Goal: Complete application form

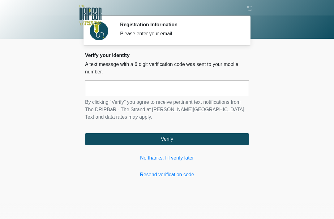
click at [179, 159] on div "Verify your identity A text message with a 6 digit verification code was sent t…" at bounding box center [167, 115] width 164 height 126
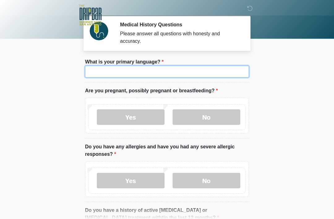
click at [189, 77] on input "What is your primary language?" at bounding box center [167, 72] width 164 height 12
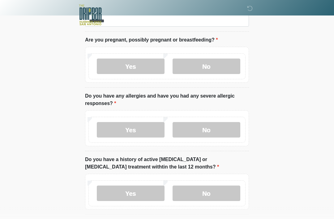
scroll to position [51, 0]
type input "*******"
click at [222, 64] on label "No" at bounding box center [207, 66] width 68 height 15
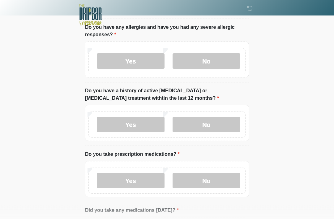
scroll to position [119, 0]
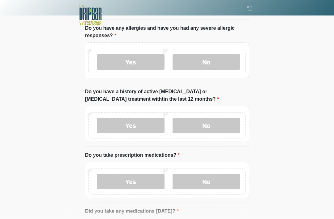
click at [218, 61] on label "No" at bounding box center [207, 61] width 68 height 15
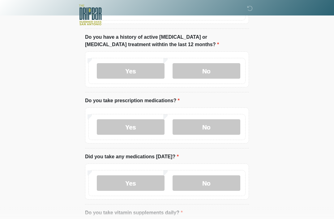
scroll to position [174, 0]
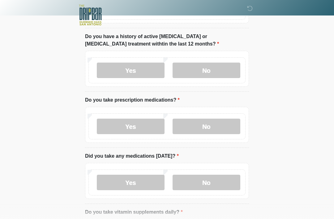
click at [233, 63] on label "No" at bounding box center [207, 70] width 68 height 15
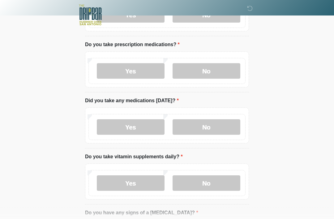
scroll to position [229, 0]
click at [142, 65] on label "Yes" at bounding box center [131, 70] width 68 height 15
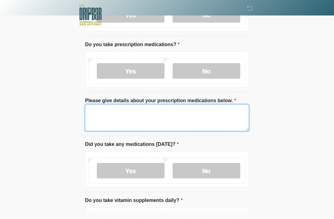
click at [168, 117] on textarea "Please give details about your prescription medications below." at bounding box center [167, 117] width 164 height 27
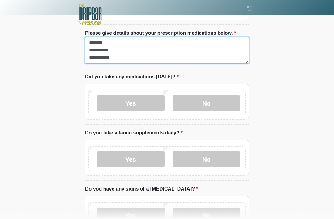
scroll to position [297, 0]
type textarea "**********"
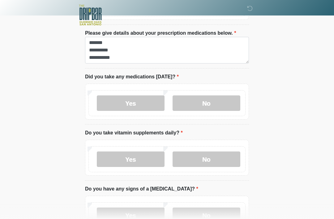
click at [147, 99] on label "Yes" at bounding box center [131, 102] width 68 height 15
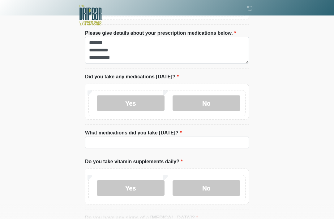
click at [199, 96] on label "No" at bounding box center [207, 102] width 68 height 15
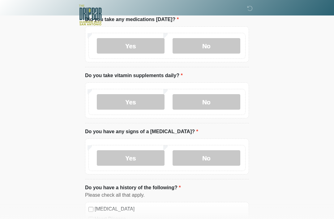
scroll to position [355, 0]
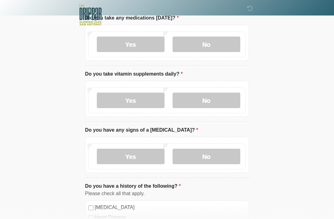
click at [139, 98] on label "Yes" at bounding box center [131, 100] width 68 height 15
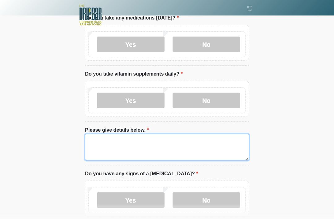
click at [157, 147] on textarea "Please give details below." at bounding box center [167, 147] width 164 height 27
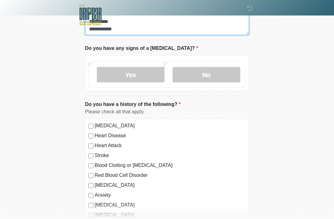
type textarea "**********"
click at [218, 70] on label "No" at bounding box center [207, 74] width 68 height 15
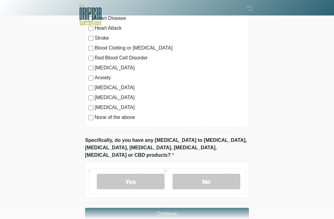
scroll to position [600, 0]
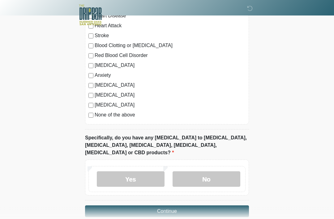
click at [208, 172] on label "No" at bounding box center [207, 179] width 68 height 15
click at [96, 72] on label "Anxiety" at bounding box center [170, 75] width 151 height 7
click at [196, 205] on button "Continue" at bounding box center [167, 211] width 164 height 12
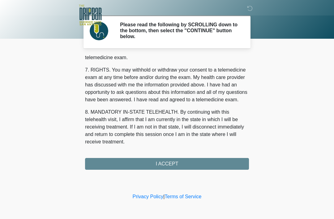
scroll to position [272, 0]
click at [222, 161] on button "I ACCEPT" at bounding box center [167, 164] width 164 height 12
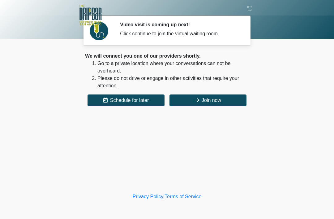
click at [220, 101] on button "Join now" at bounding box center [208, 100] width 77 height 12
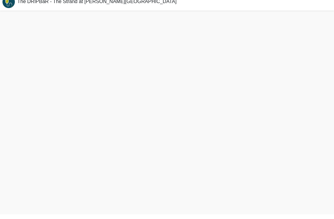
scroll to position [2, 0]
